Goal: Navigation & Orientation: Find specific page/section

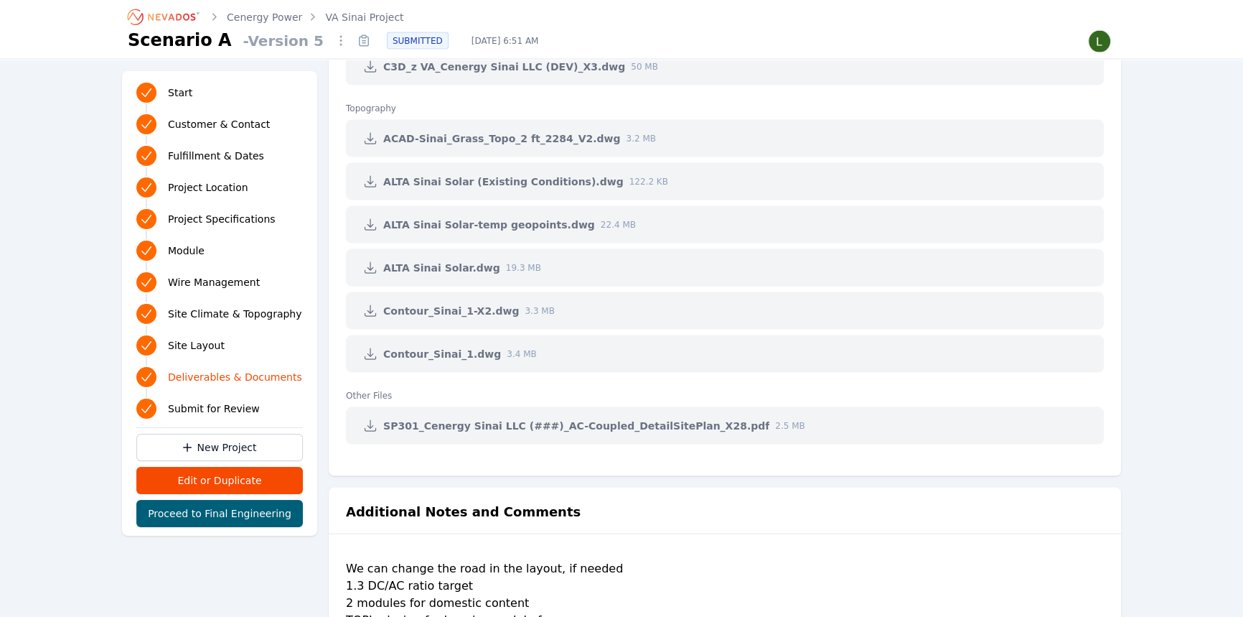
scroll to position [3698, 0]
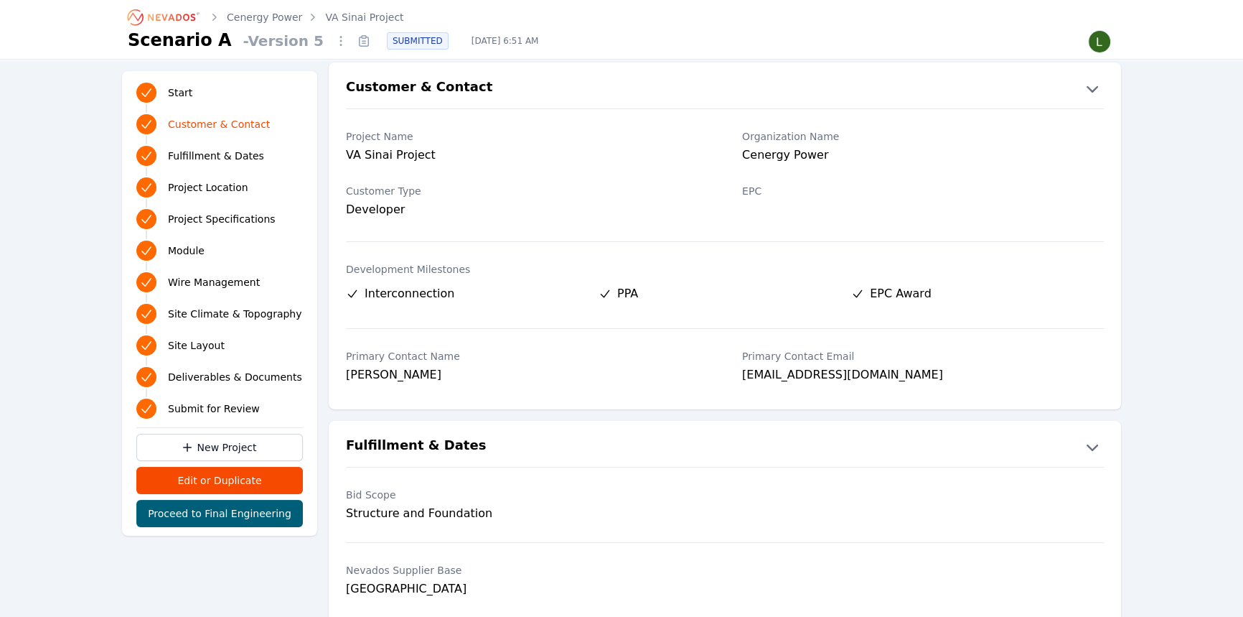
scroll to position [0, 0]
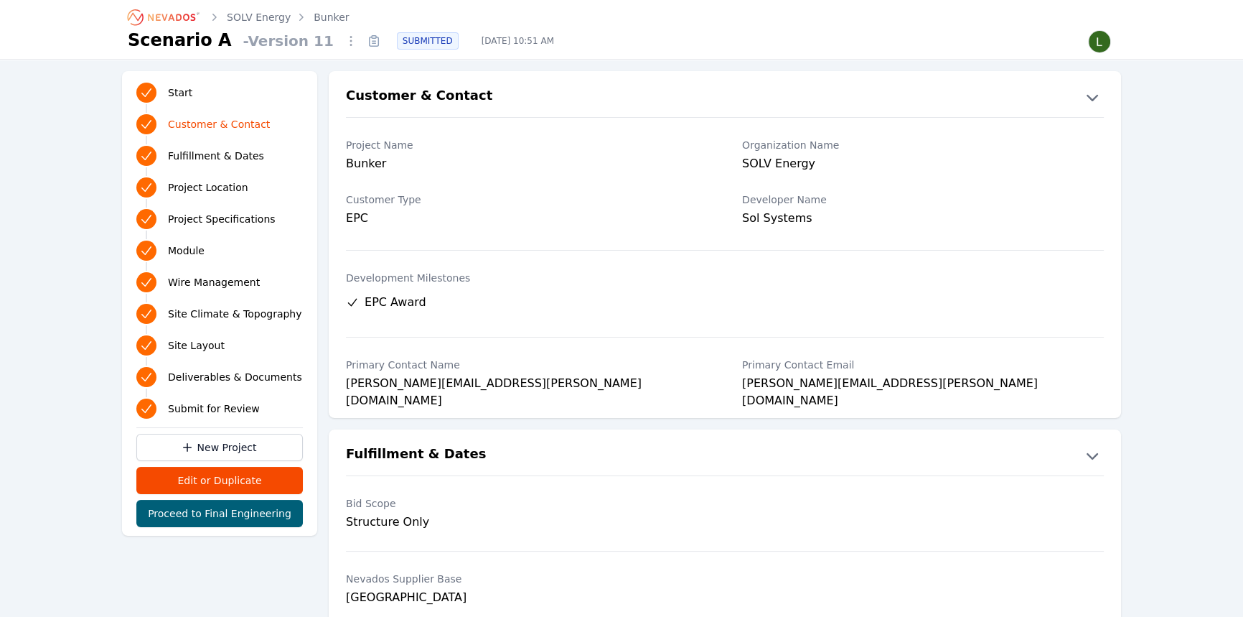
click at [373, 43] on icon at bounding box center [375, 43] width 4 height 0
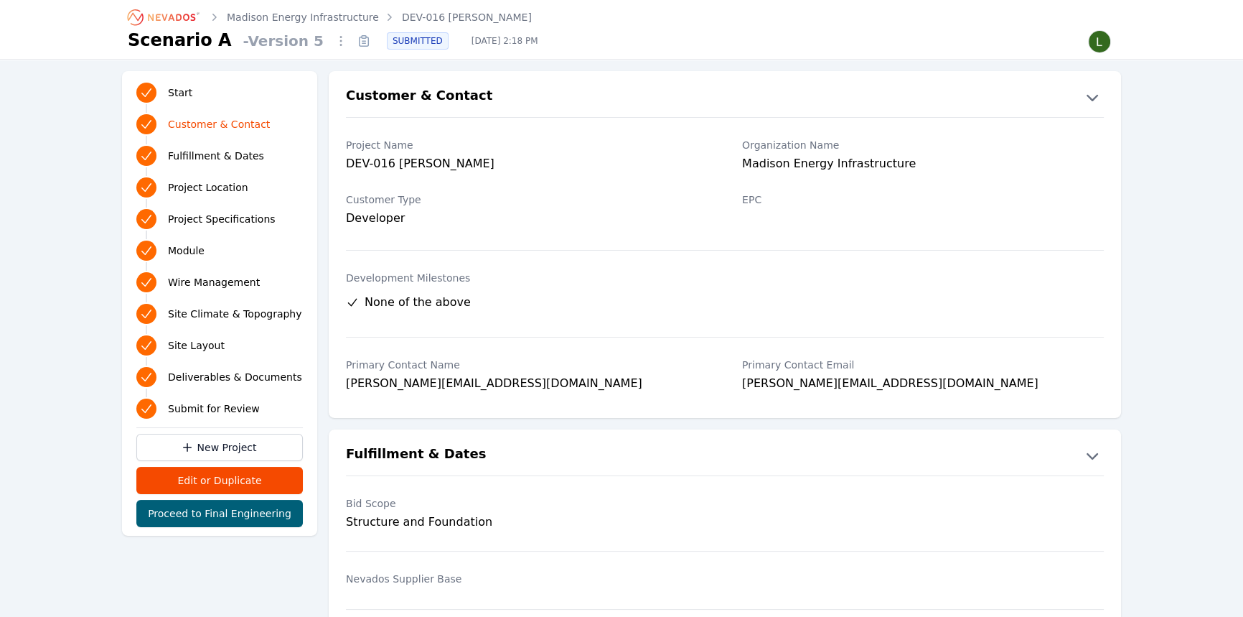
click at [360, 45] on icon at bounding box center [364, 41] width 9 height 9
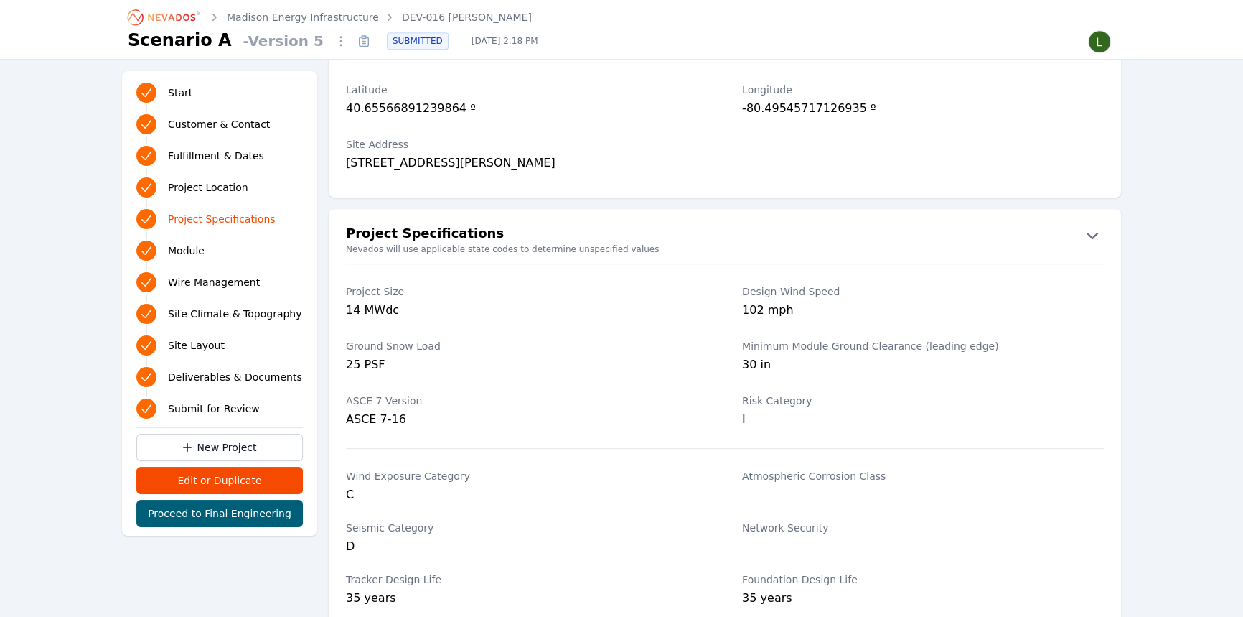
scroll to position [913, 0]
